Goal: Task Accomplishment & Management: Manage account settings

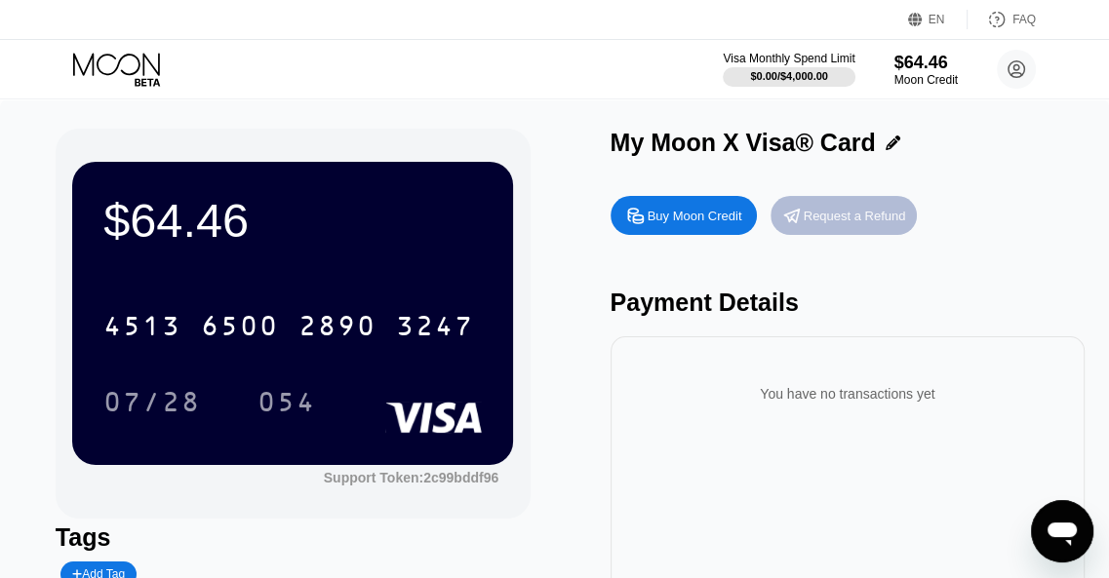
click at [816, 218] on div "Request a Refund" at bounding box center [855, 216] width 102 height 17
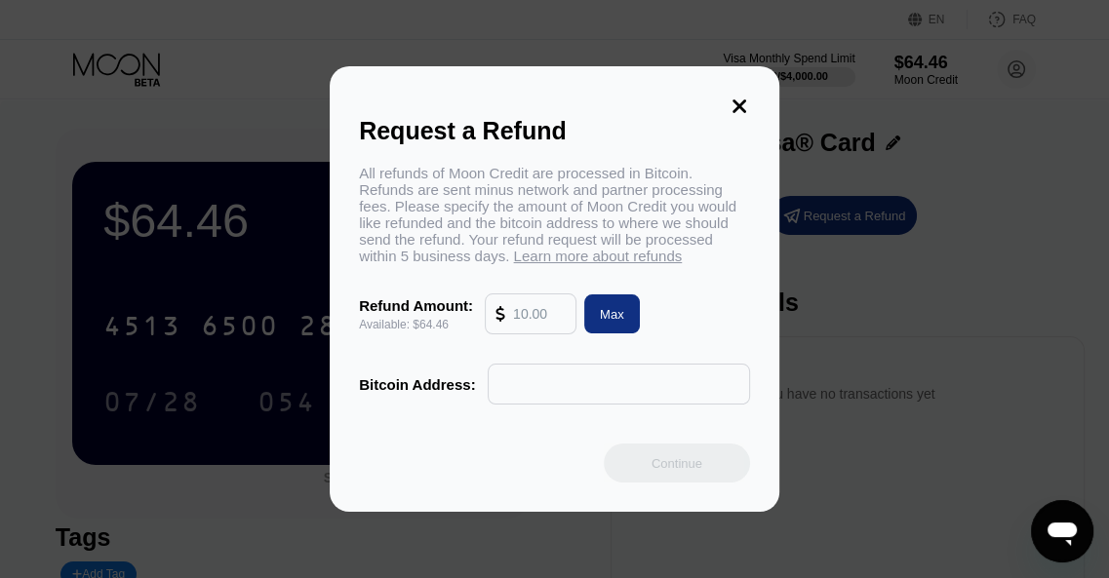
click at [500, 322] on icon at bounding box center [499, 314] width 9 height 16
click at [534, 325] on input "text" at bounding box center [539, 314] width 53 height 39
type input "63"
click at [556, 390] on input "text" at bounding box center [618, 384] width 241 height 39
